Goal: Information Seeking & Learning: Learn about a topic

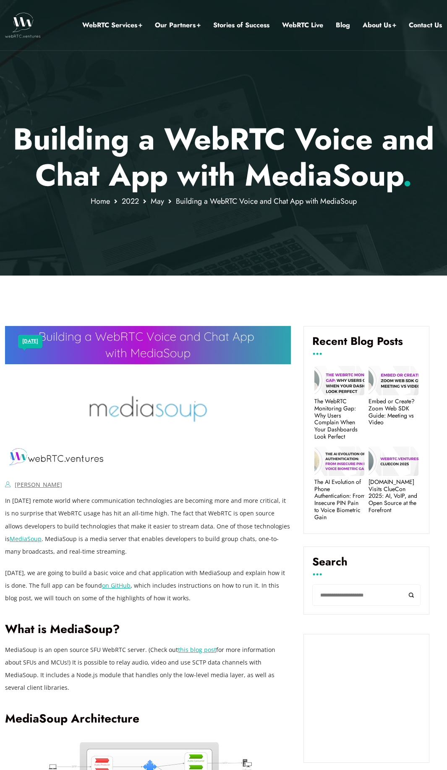
click at [105, 587] on link "on GitHub" at bounding box center [116, 585] width 29 height 8
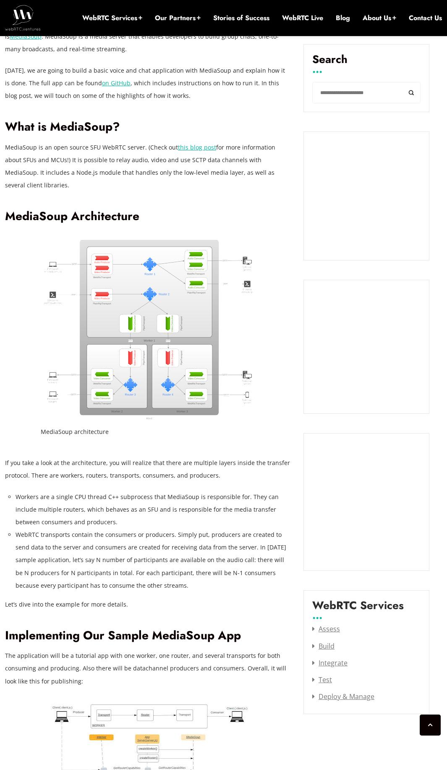
scroll to position [580, 0]
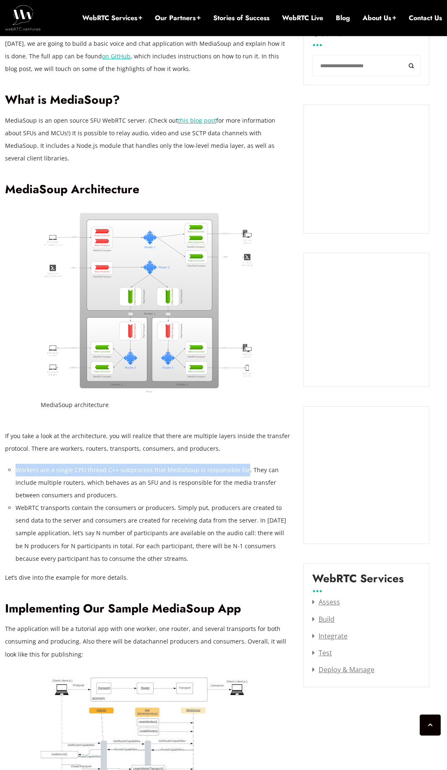
drag, startPoint x: 16, startPoint y: 457, endPoint x: 242, endPoint y: 460, distance: 226.0
click at [242, 464] on li "Workers are a single CPU thread C++ subprocess that MediaSoup is responsible fo…" at bounding box center [154, 483] width 276 height 38
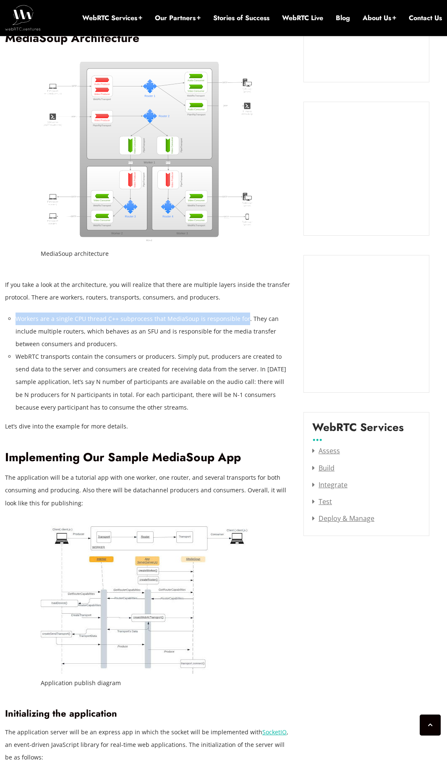
scroll to position [806, 0]
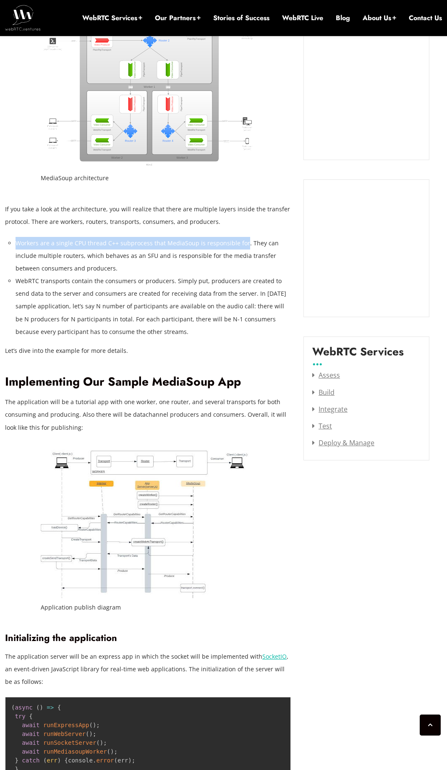
click at [167, 541] on img at bounding box center [148, 523] width 215 height 152
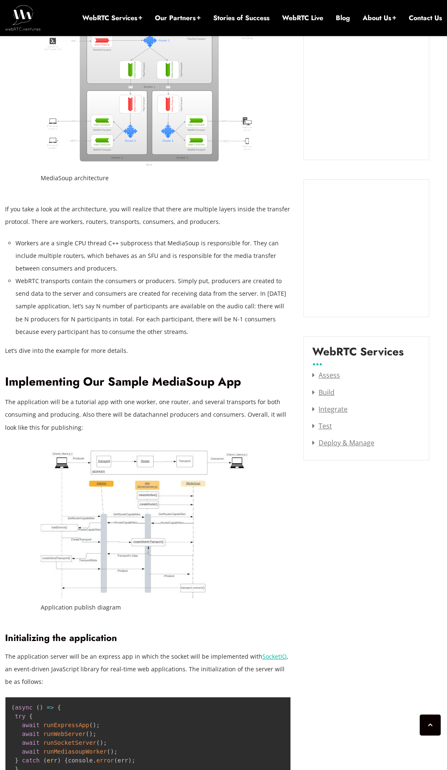
click at [70, 601] on figcaption "Application publish diagram" at bounding box center [148, 607] width 215 height 13
click at [95, 601] on figcaption "Application publish diagram" at bounding box center [148, 607] width 215 height 13
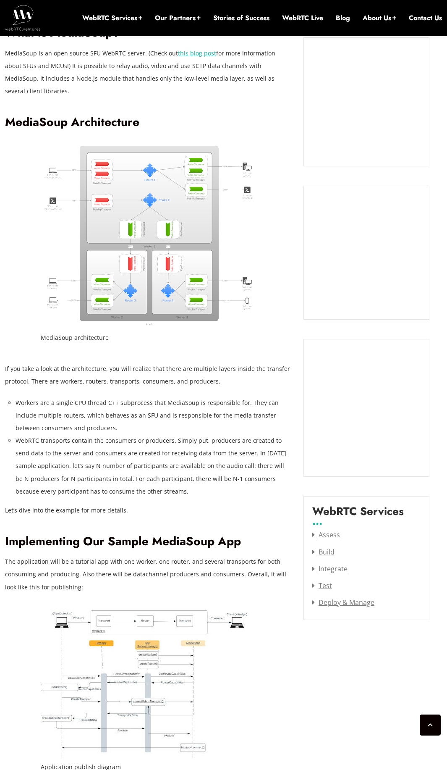
scroll to position [504, 0]
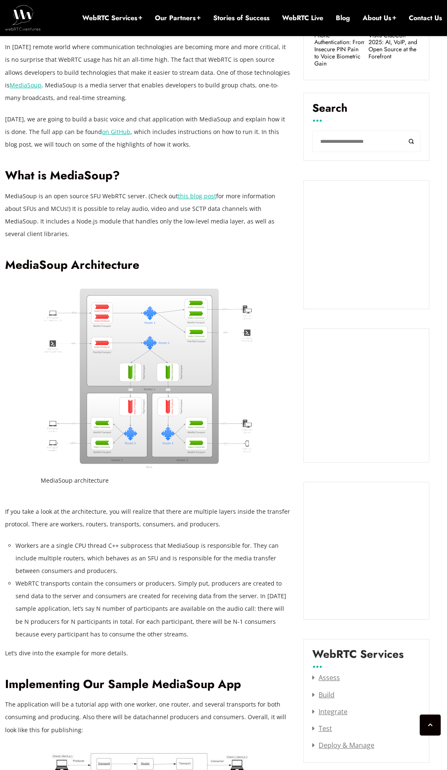
click at [189, 198] on link "this blog post" at bounding box center [197, 196] width 38 height 8
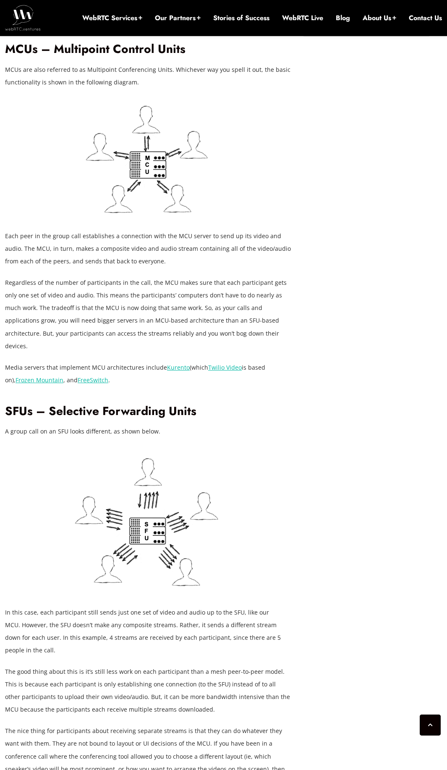
scroll to position [1260, 0]
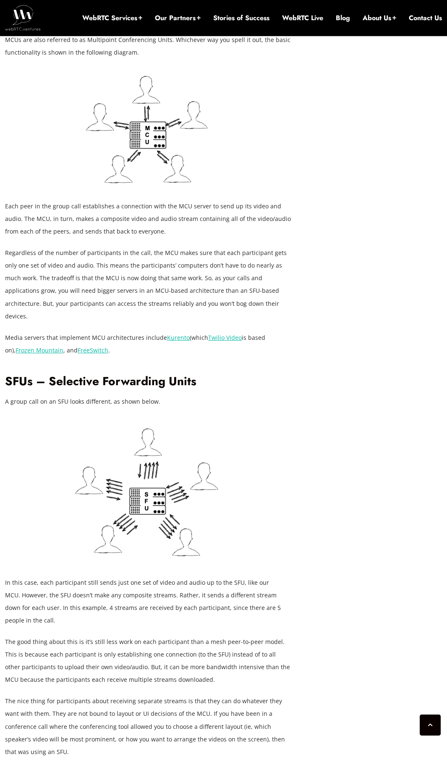
click at [126, 636] on p "The good thing about this is it’s still less work on each participant than a me…" at bounding box center [148, 661] width 286 height 50
drag, startPoint x: 29, startPoint y: 644, endPoint x: 190, endPoint y: 644, distance: 160.5
click at [190, 644] on p "The good thing about this is it’s still less work on each participant than a me…" at bounding box center [148, 661] width 286 height 50
click at [201, 642] on p "The good thing about this is it’s still less work on each participant than a me…" at bounding box center [148, 661] width 286 height 50
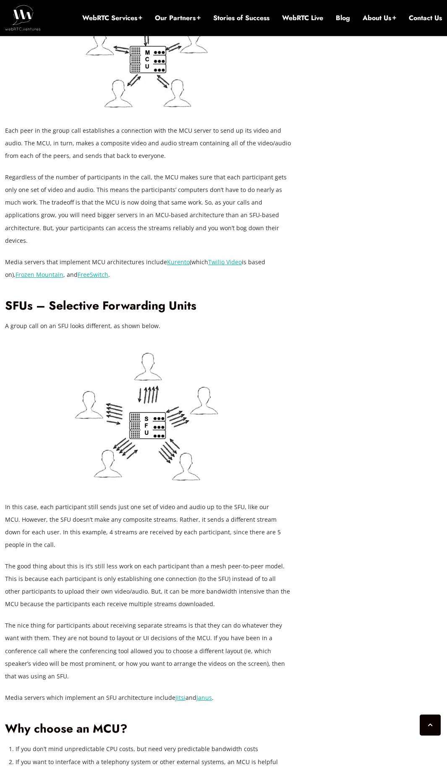
scroll to position [1411, 0]
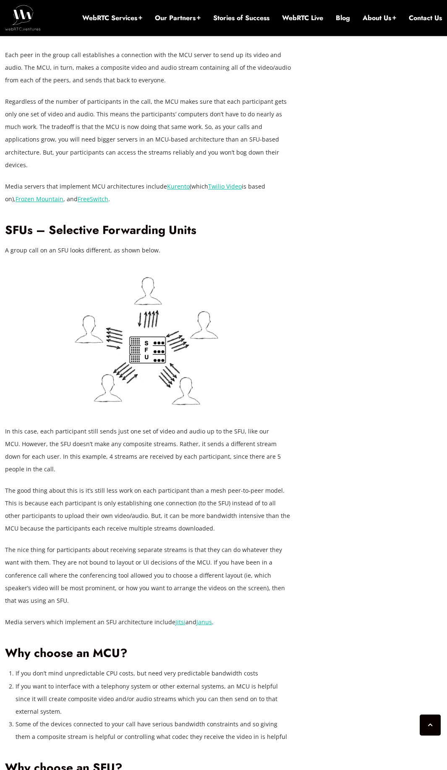
click at [215, 587] on div "There are many different ways to build your WebRTC application. You can use a C…" at bounding box center [148, 50] width 286 height 1835
drag, startPoint x: 201, startPoint y: 511, endPoint x: 35, endPoint y: 524, distance: 166.8
click at [35, 544] on p "The nice thing for participants about receiving separate streams is that they c…" at bounding box center [148, 575] width 286 height 63
click at [115, 646] on h2 "Why choose an MCU?" at bounding box center [148, 653] width 286 height 15
drag, startPoint x: 93, startPoint y: 527, endPoint x: 190, endPoint y: 528, distance: 97.5
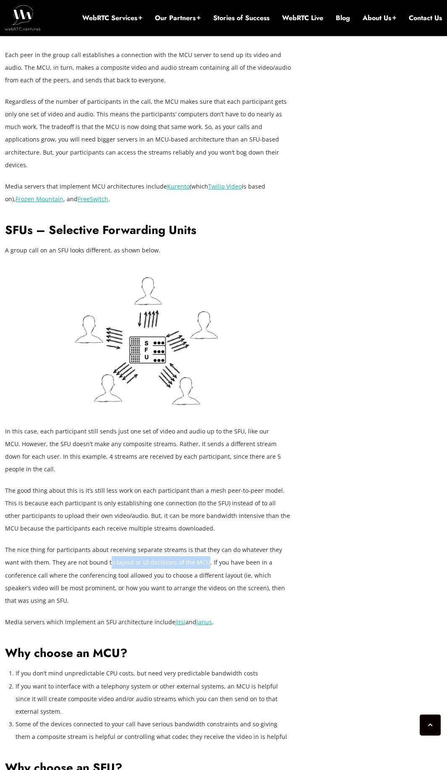
click at [190, 544] on p "The nice thing for participants about receiving separate streams is that they c…" at bounding box center [148, 575] width 286 height 63
click at [185, 544] on p "The nice thing for participants about receiving separate streams is that they c…" at bounding box center [148, 575] width 286 height 63
click at [185, 646] on h2 "Why choose an MCU?" at bounding box center [148, 653] width 286 height 15
drag, startPoint x: 210, startPoint y: 551, endPoint x: 285, endPoint y: 548, distance: 74.8
click at [285, 548] on p "The nice thing for participants about receiving separate streams is that they c…" at bounding box center [148, 575] width 286 height 63
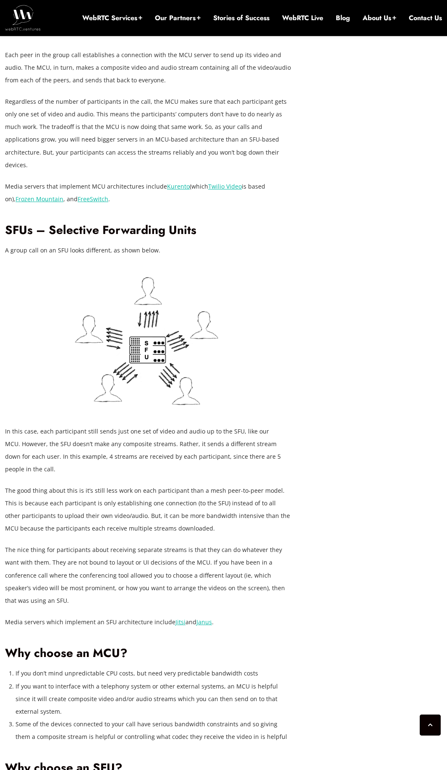
click at [289, 557] on div "There are many different ways to build your WebRTC application. You can use a C…" at bounding box center [148, 50] width 286 height 1835
click at [204, 618] on link "Janus" at bounding box center [205, 622] width 16 height 8
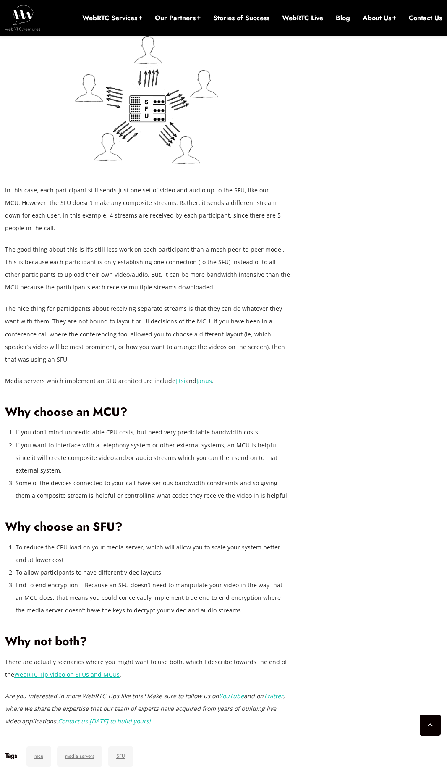
scroll to position [1714, 0]
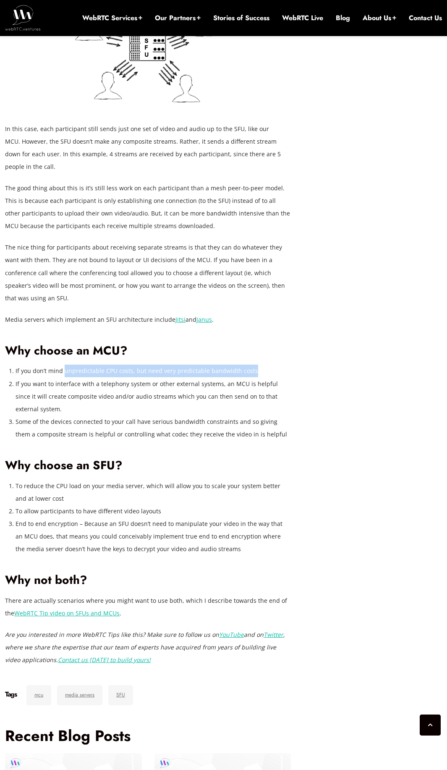
drag, startPoint x: 63, startPoint y: 320, endPoint x: 251, endPoint y: 324, distance: 188.2
click at [251, 365] on li "If you don’t mind unpredictable CPU costs, but need very predictable bandwidth …" at bounding box center [154, 371] width 276 height 13
click at [257, 365] on li "If you don’t mind unpredictable CPU costs, but need very predictable bandwidth …" at bounding box center [154, 371] width 276 height 13
drag, startPoint x: 251, startPoint y: 321, endPoint x: 142, endPoint y: 321, distance: 109.2
click at [142, 365] on li "If you don’t mind unpredictable CPU costs, but need very predictable bandwidth …" at bounding box center [154, 371] width 276 height 13
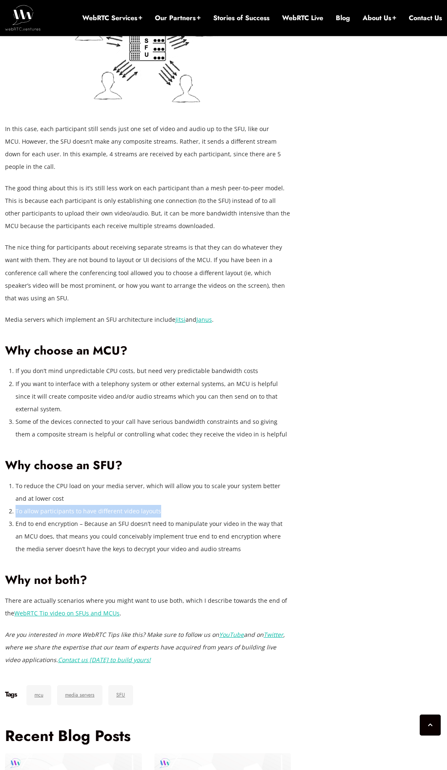
drag, startPoint x: 16, startPoint y: 460, endPoint x: 157, endPoint y: 462, distance: 140.7
click at [157, 505] on li "To allow participants to have different video layouts" at bounding box center [154, 511] width 276 height 13
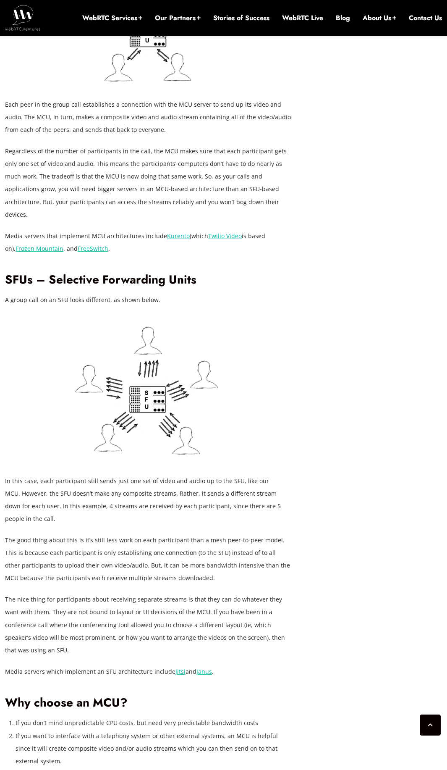
scroll to position [1336, 0]
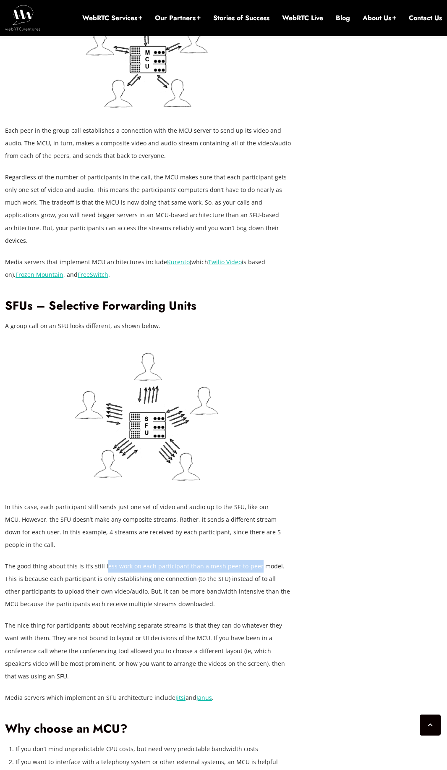
drag, startPoint x: 104, startPoint y: 529, endPoint x: 253, endPoint y: 528, distance: 149.5
click at [253, 560] on p "The good thing about this is it’s still less work on each participant than a me…" at bounding box center [148, 585] width 286 height 50
drag, startPoint x: 42, startPoint y: 543, endPoint x: 175, endPoint y: 543, distance: 133.2
click at [177, 560] on p "The good thing about this is it’s still less work on each participant than a me…" at bounding box center [148, 585] width 286 height 50
drag, startPoint x: 46, startPoint y: 555, endPoint x: 102, endPoint y: 556, distance: 56.3
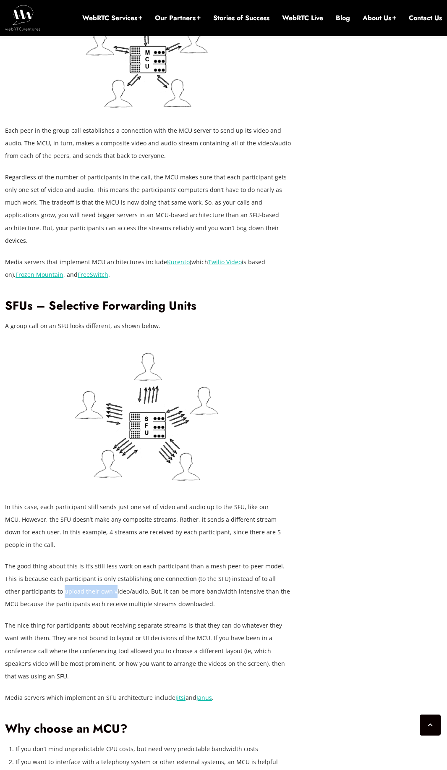
click at [100, 560] on p "The good thing about this is it’s still less work on each participant than a me…" at bounding box center [148, 585] width 286 height 50
drag, startPoint x: 133, startPoint y: 556, endPoint x: 277, endPoint y: 556, distance: 144.1
click at [277, 560] on p "The good thing about this is it’s still less work on each participant than a me…" at bounding box center [148, 585] width 286 height 50
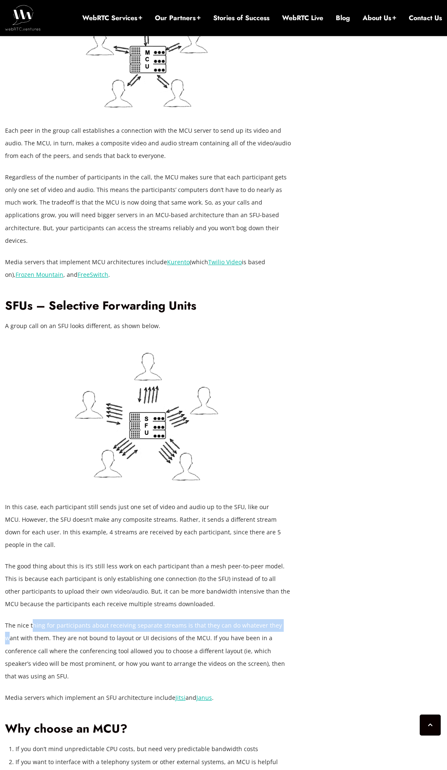
drag, startPoint x: 32, startPoint y: 588, endPoint x: 278, endPoint y: 590, distance: 246.2
click at [278, 619] on p "The nice thing for participants about receiving separate streams is that they c…" at bounding box center [148, 650] width 286 height 63
click at [14, 619] on p "The nice thing for participants about receiving separate streams is that they c…" at bounding box center [148, 650] width 286 height 63
drag, startPoint x: 5, startPoint y: 587, endPoint x: 35, endPoint y: 600, distance: 32.2
click at [35, 619] on p "The nice thing for participants about receiving separate streams is that they c…" at bounding box center [148, 650] width 286 height 63
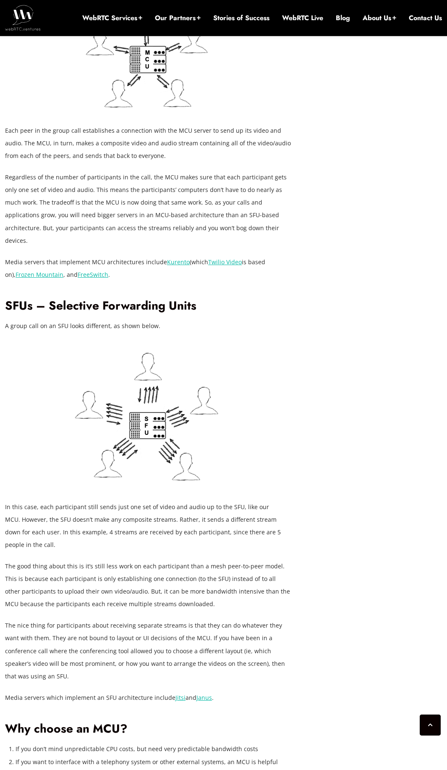
click at [40, 619] on p "The nice thing for participants about receiving separate streams is that they c…" at bounding box center [148, 650] width 286 height 63
drag, startPoint x: 37, startPoint y: 602, endPoint x: 244, endPoint y: 630, distance: 209.1
click at [189, 619] on p "The nice thing for participants about receiving separate streams is that they c…" at bounding box center [148, 650] width 286 height 63
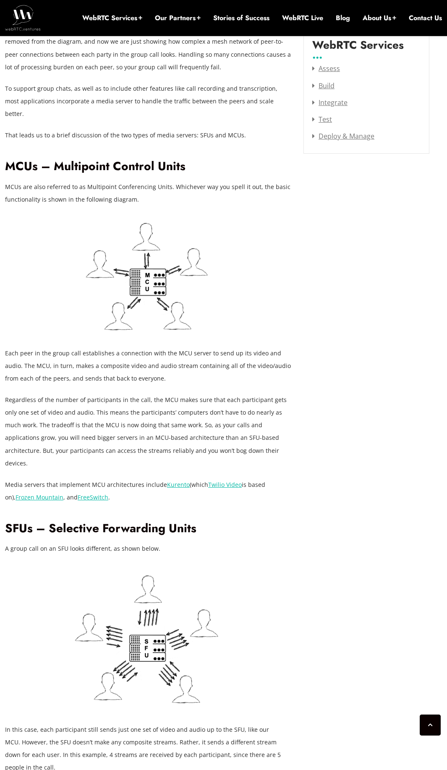
scroll to position [1033, 0]
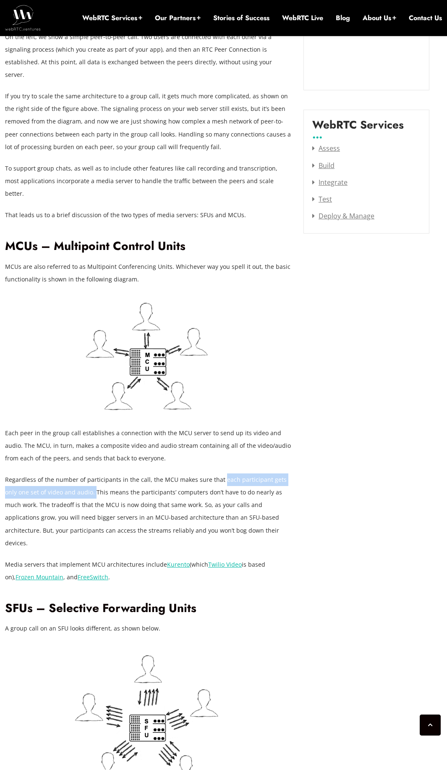
drag, startPoint x: 219, startPoint y: 455, endPoint x: 82, endPoint y: 468, distance: 137.1
click at [82, 473] on p "Regardless of the number of participants in the call, the MCU makes sure that e…" at bounding box center [148, 511] width 286 height 76
